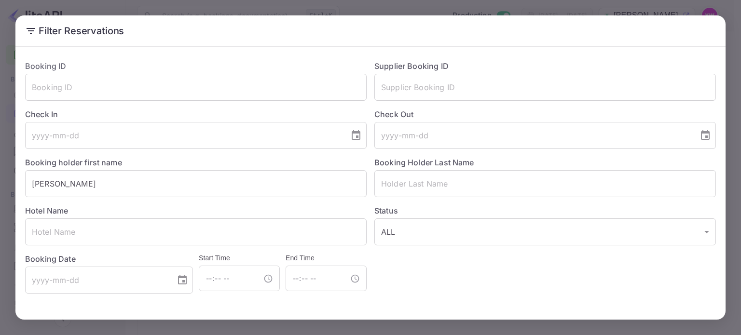
scroll to position [35, 0]
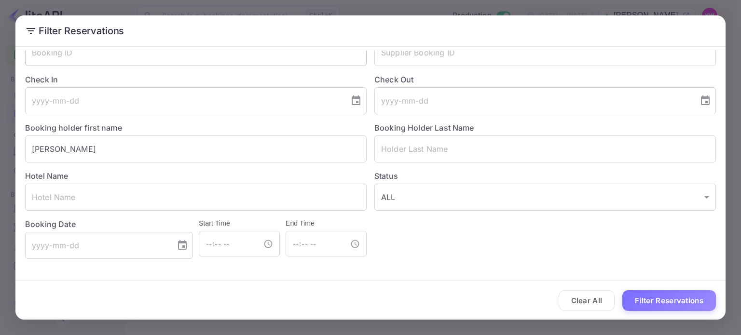
click at [137, 60] on input "text" at bounding box center [196, 52] width 342 height 27
paste input "jt8t5Oi1H"
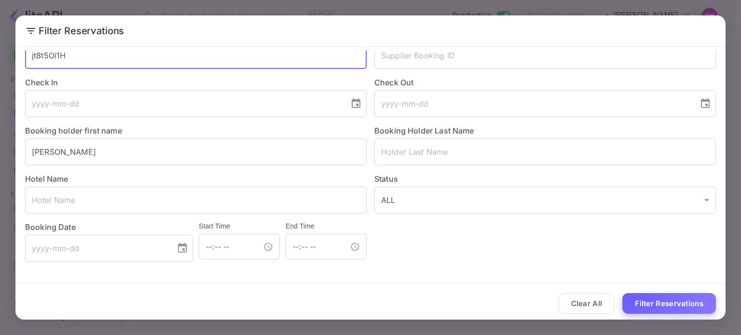
type input "jt8t5Oi1H"
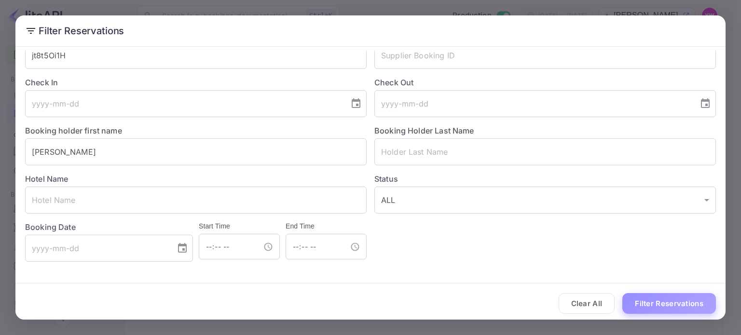
click at [651, 305] on button "Filter Reservations" at bounding box center [670, 303] width 94 height 21
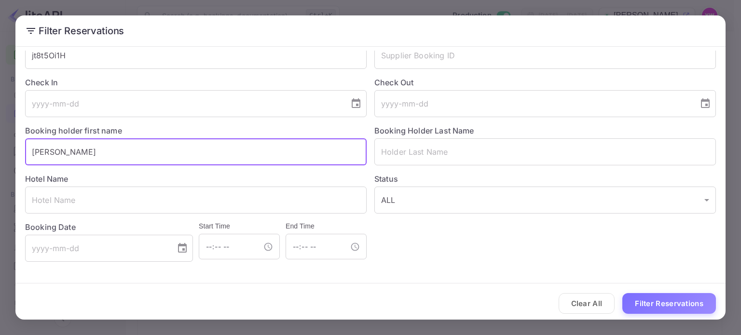
click at [128, 153] on input "[PERSON_NAME]" at bounding box center [196, 152] width 342 height 27
click at [660, 305] on button "Filter Reservations" at bounding box center [670, 303] width 94 height 21
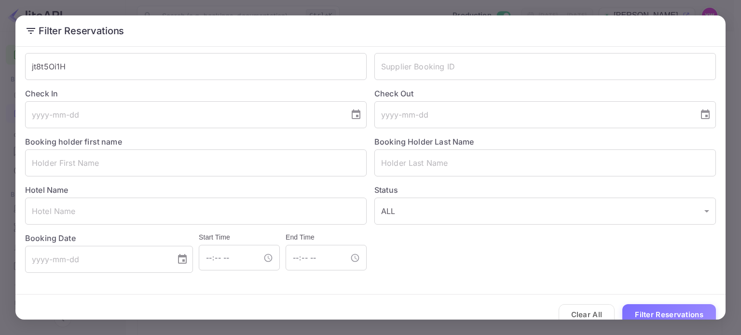
scroll to position [35, 0]
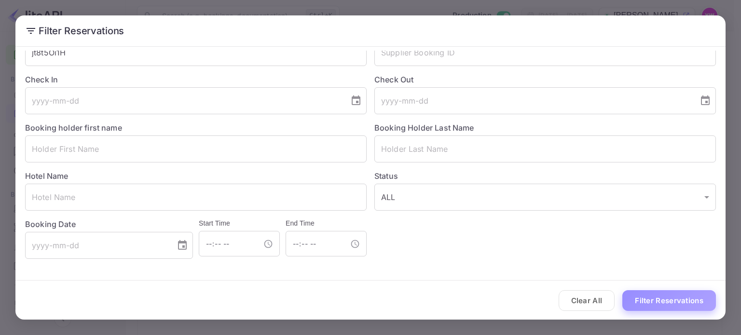
click at [647, 305] on button "Filter Reservations" at bounding box center [670, 301] width 94 height 21
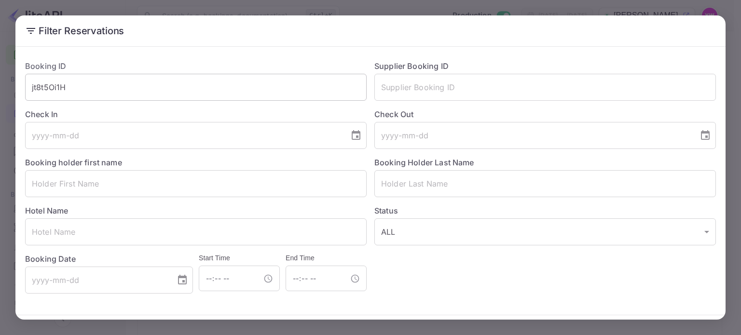
click at [218, 90] on input "jt8t5Oi1H" at bounding box center [196, 87] width 342 height 27
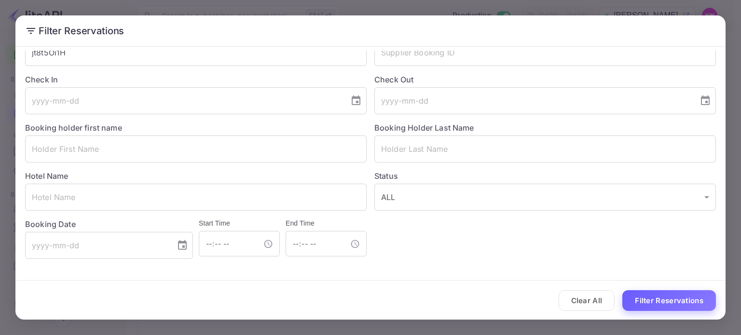
click at [651, 305] on button "Filter Reservations" at bounding box center [670, 301] width 94 height 21
click at [651, 304] on button "Filter Reservations" at bounding box center [670, 301] width 94 height 21
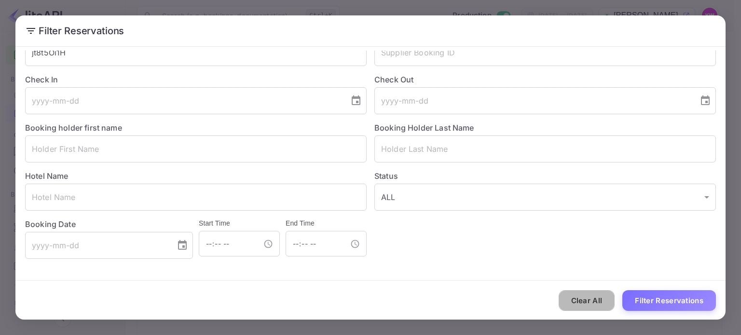
click at [592, 302] on button "Clear All" at bounding box center [587, 301] width 56 height 21
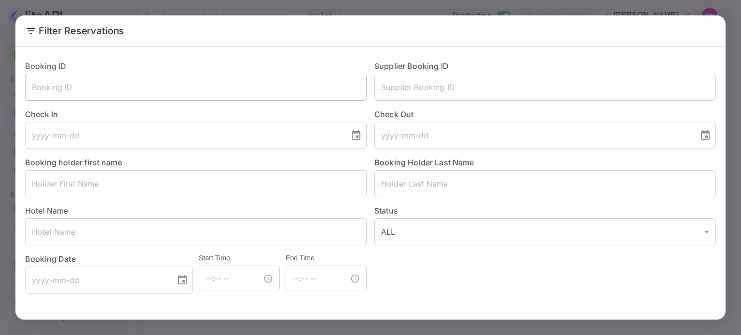
click at [97, 84] on input "text" at bounding box center [196, 87] width 342 height 27
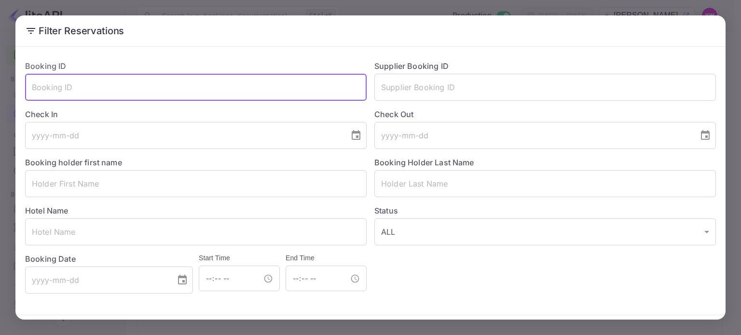
paste input "jt8t5Oi1H"
type input "jt8t5Oi1H"
click at [623, 325] on button "Filter Reservations" at bounding box center [670, 335] width 94 height 21
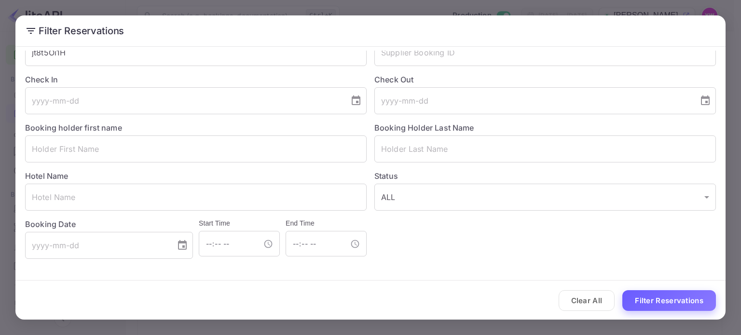
click at [670, 298] on button "Filter Reservations" at bounding box center [670, 301] width 94 height 21
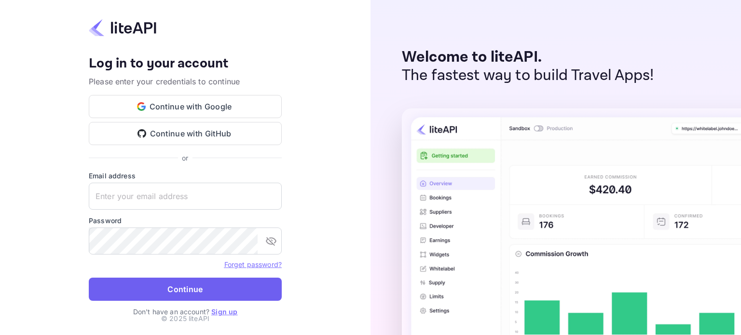
type input "yahav@skygini.com"
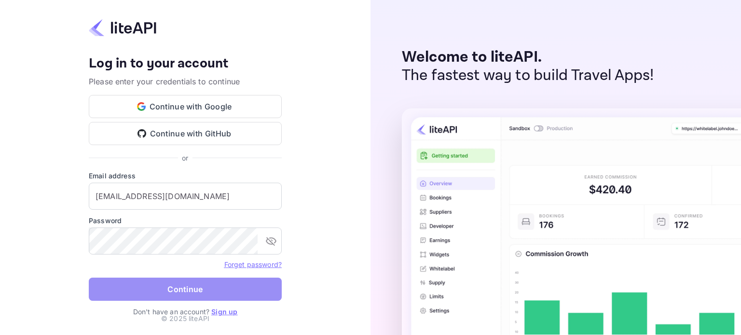
click at [211, 288] on button "Continue" at bounding box center [185, 289] width 193 height 23
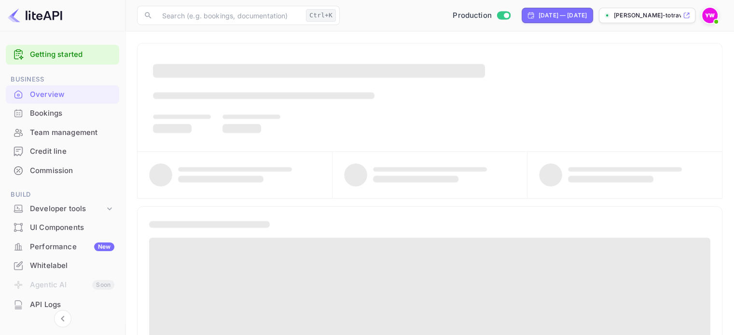
click at [44, 113] on div "Bookings" at bounding box center [72, 113] width 84 height 11
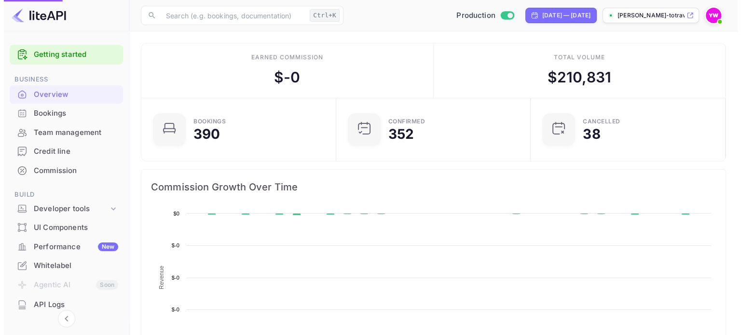
scroll to position [150, 181]
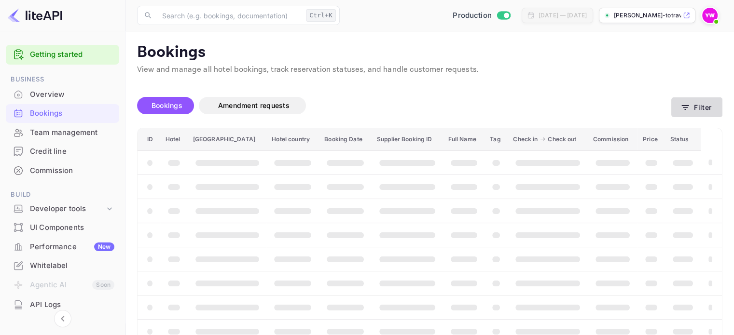
click at [691, 108] on button "Filter" at bounding box center [696, 108] width 51 height 20
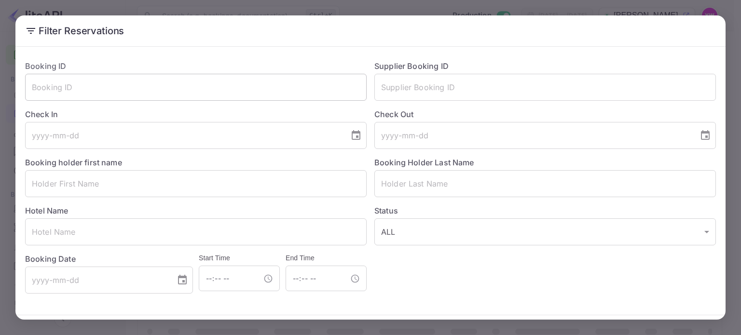
click at [134, 95] on input "text" at bounding box center [196, 87] width 342 height 27
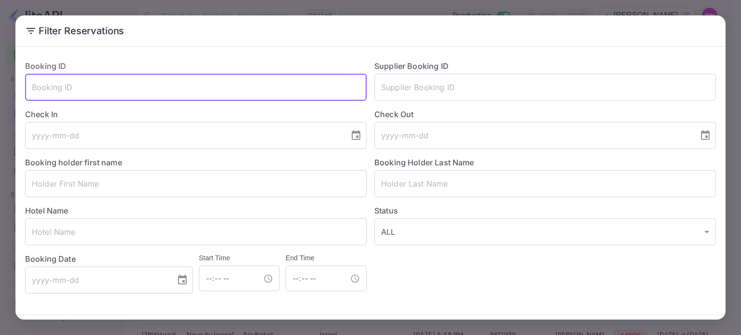
paste input "jt8t5Oi1H"
type input "jt8t5Oi1H"
click at [623, 325] on button "Filter Reservations" at bounding box center [670, 335] width 94 height 21
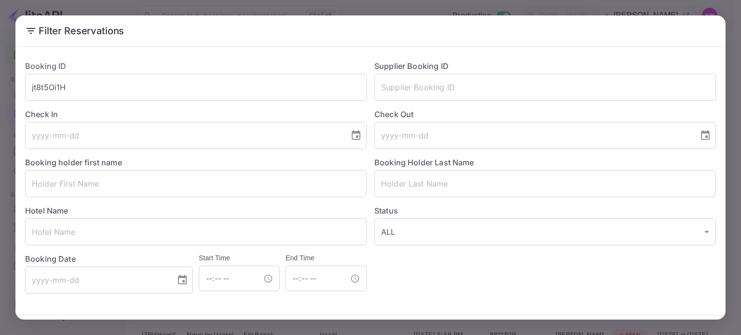
scroll to position [35, 0]
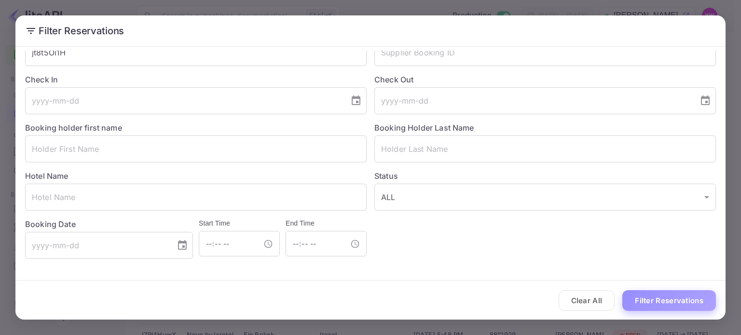
click at [682, 299] on button "Filter Reservations" at bounding box center [670, 301] width 94 height 21
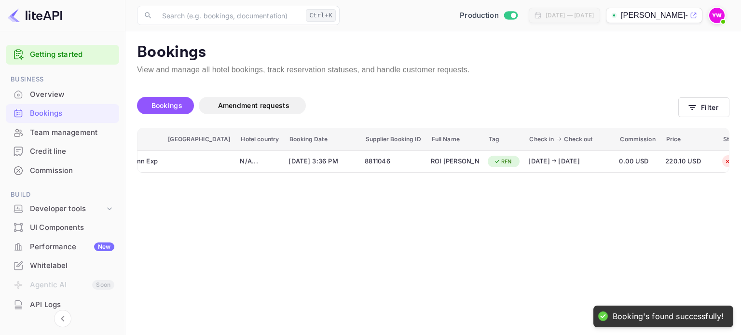
scroll to position [0, 91]
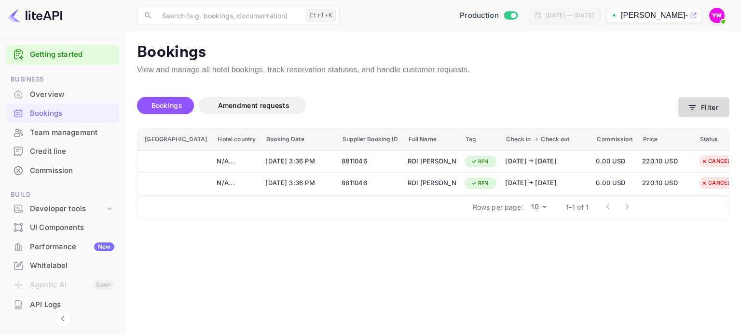
click at [693, 102] on button "Filter" at bounding box center [704, 108] width 51 height 20
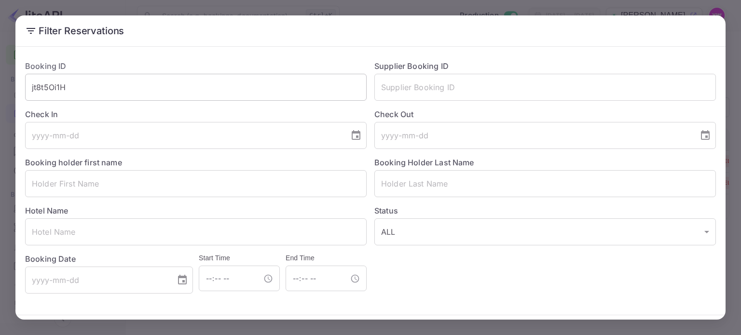
click at [92, 87] on input "jt8t5Oi1H" at bounding box center [196, 87] width 342 height 27
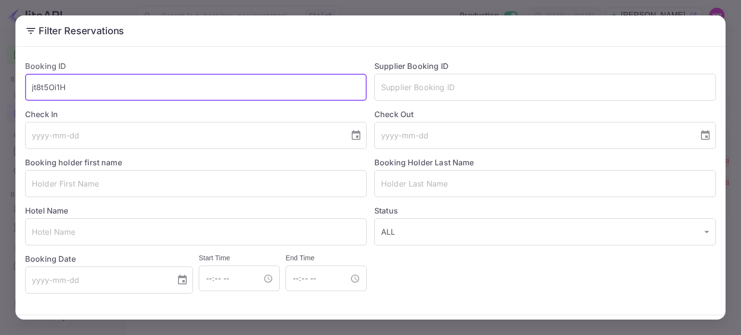
click at [92, 87] on input "jt8t5Oi1H" at bounding box center [196, 87] width 342 height 27
paste input "4XQtTZtWp"
type input "4XQtTZtWp"
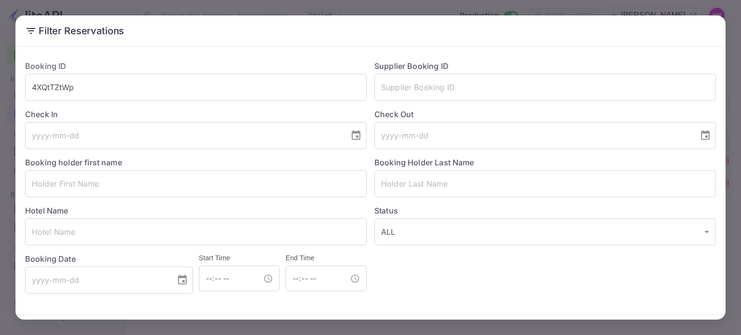
scroll to position [35, 0]
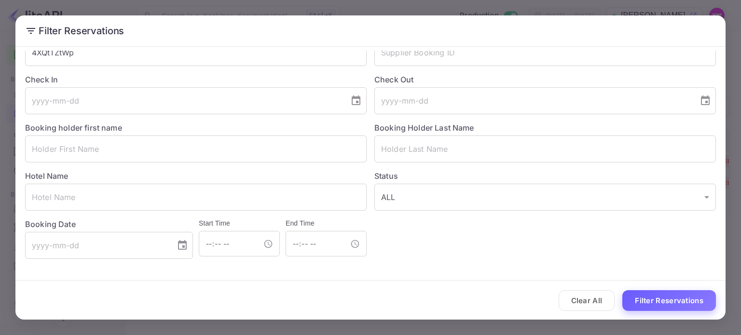
click at [658, 307] on button "Filter Reservations" at bounding box center [670, 301] width 94 height 21
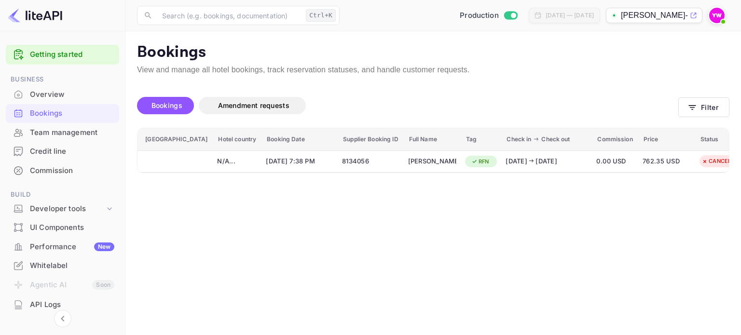
scroll to position [0, 97]
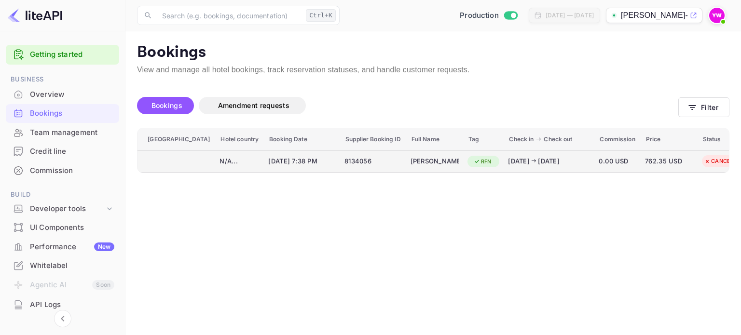
click at [645, 157] on span "762.35 USD" at bounding box center [669, 161] width 48 height 11
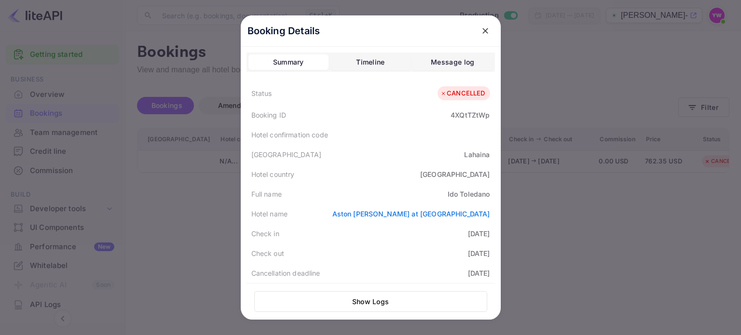
click at [483, 30] on icon "close" at bounding box center [486, 31] width 6 height 6
